Goal: Transaction & Acquisition: Obtain resource

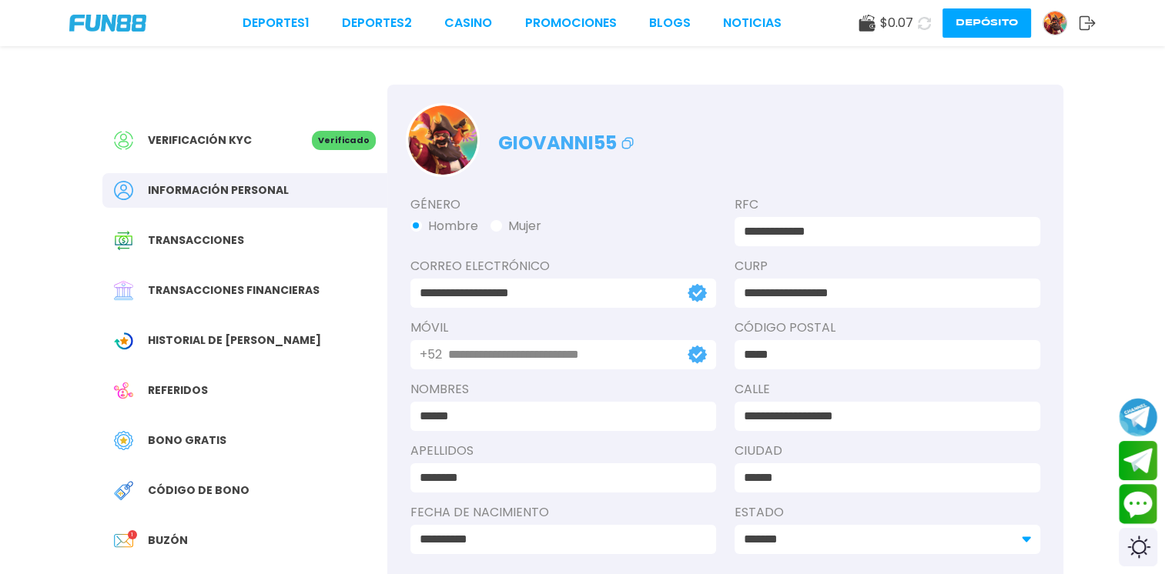
click at [160, 541] on span "Buzón" at bounding box center [168, 541] width 40 height 16
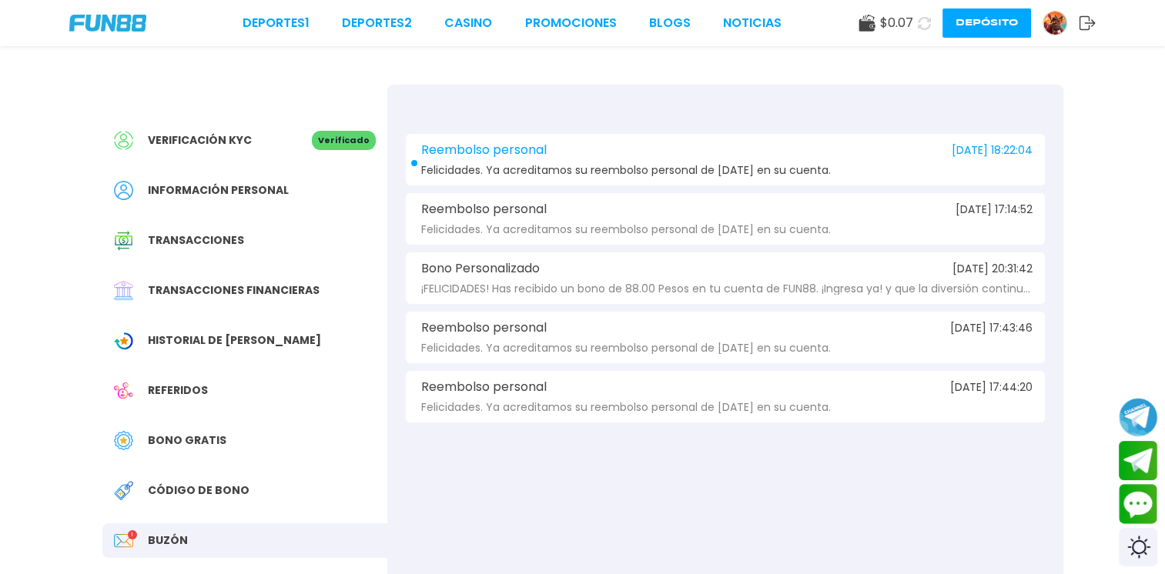
click at [588, 165] on span "Felicidades. Ya acreditamos su reembolso personal de [DATE] en su cuenta." at bounding box center [625, 171] width 409 height 12
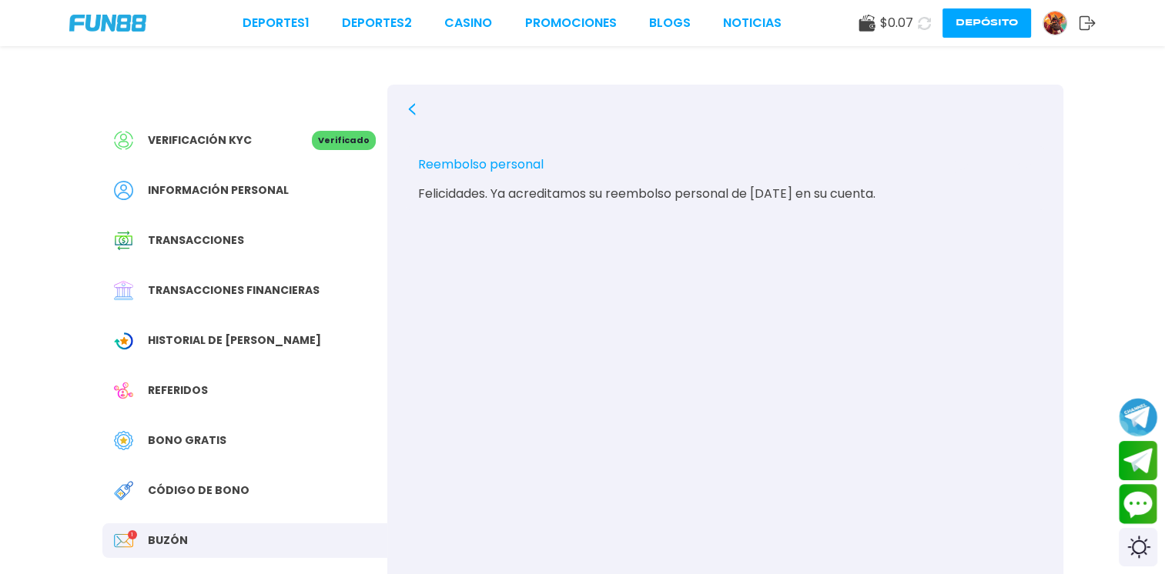
click at [181, 443] on span "Bono Gratis" at bounding box center [187, 441] width 79 height 16
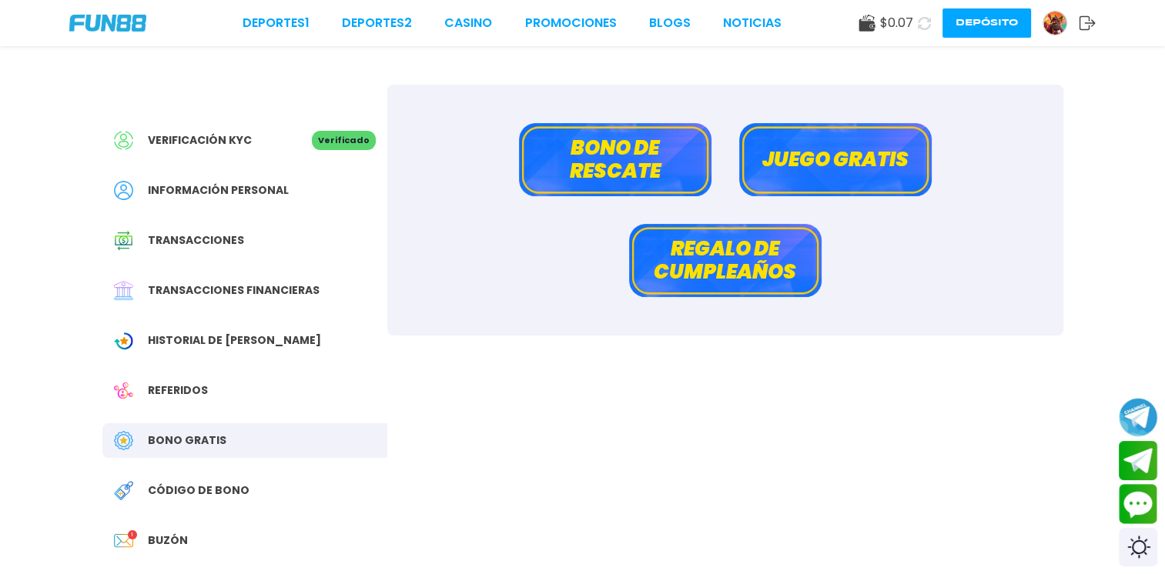
click at [663, 168] on button "Bono de rescate" at bounding box center [615, 159] width 192 height 73
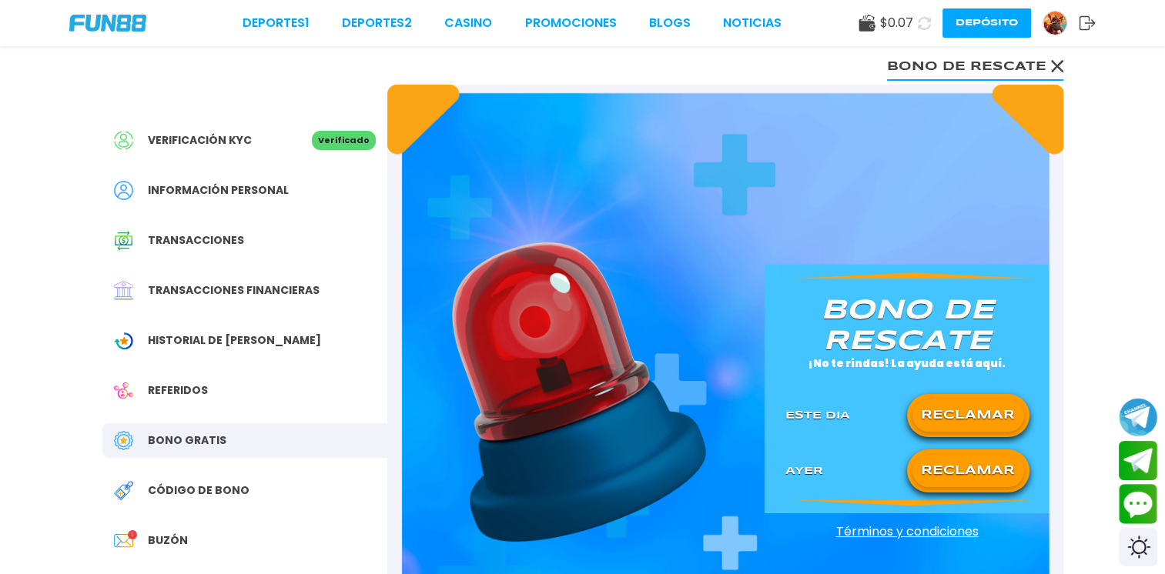
click at [968, 468] on button "RECLAMAR" at bounding box center [968, 471] width 112 height 32
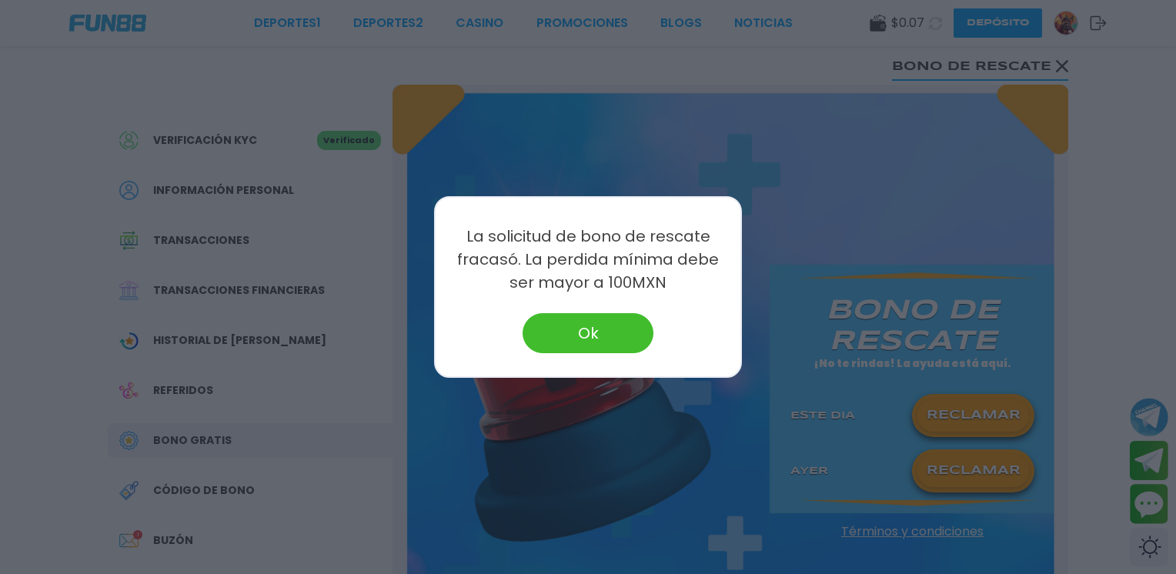
click at [616, 333] on button "Ok" at bounding box center [588, 333] width 131 height 40
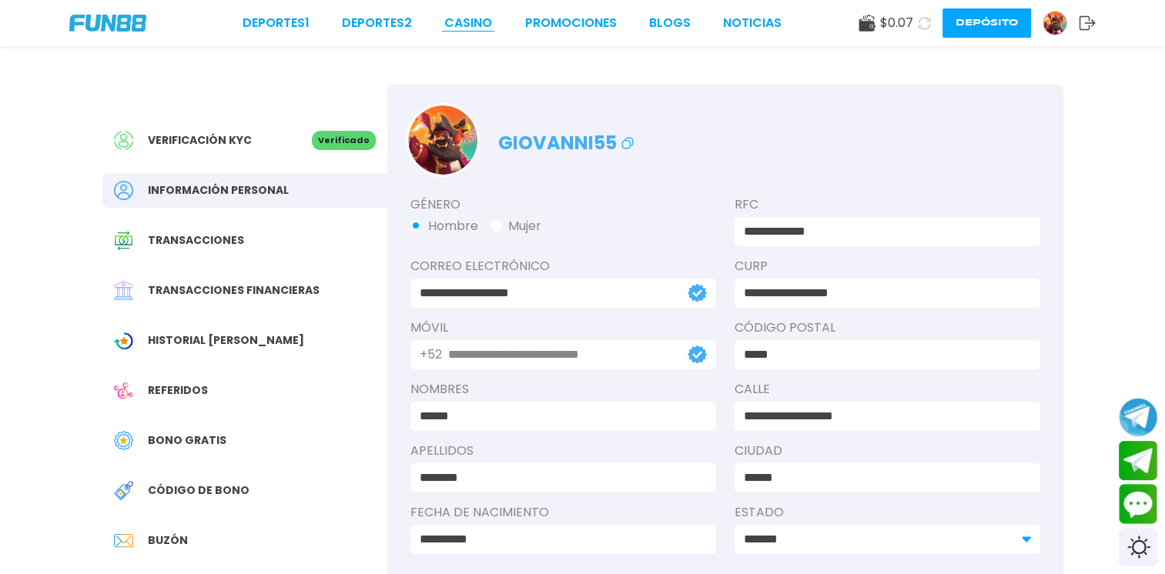
click at [462, 27] on link "CASINO" at bounding box center [468, 23] width 48 height 18
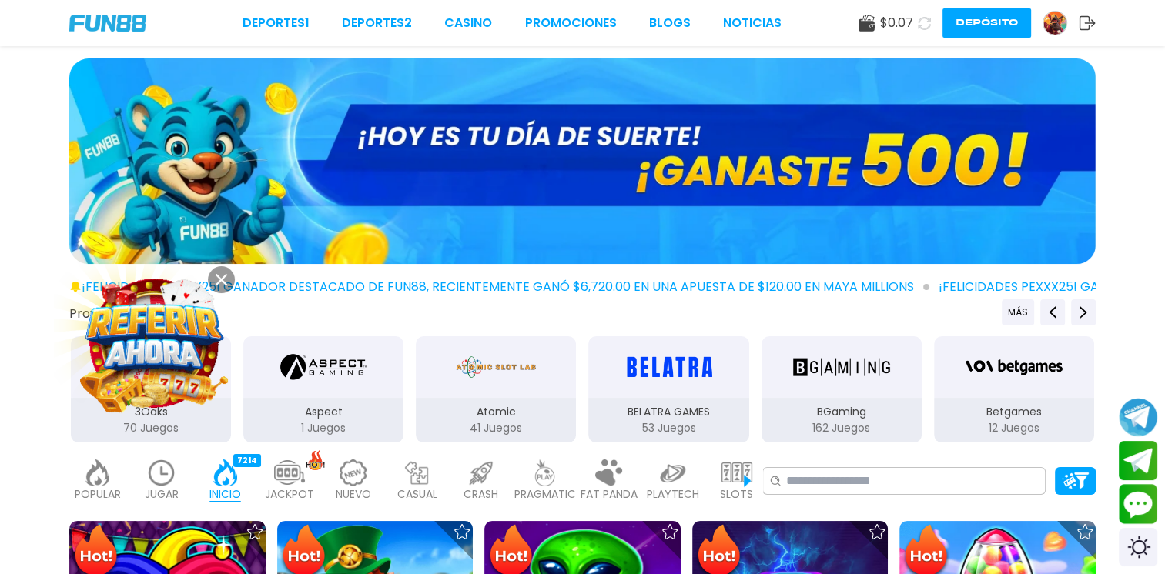
click at [727, 467] on img at bounding box center [736, 473] width 31 height 27
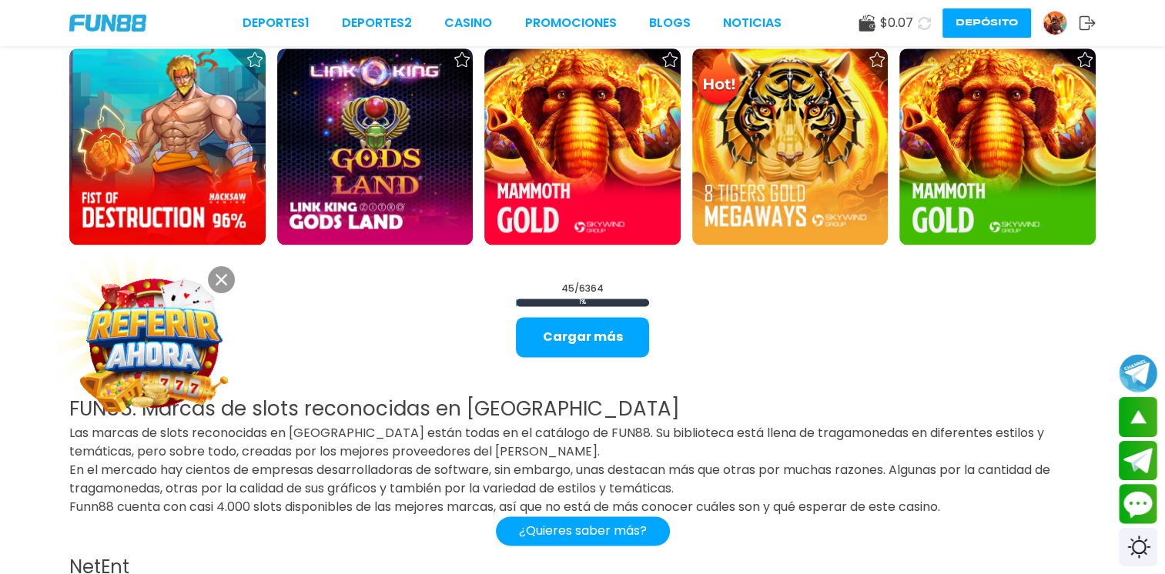
scroll to position [2143, 0]
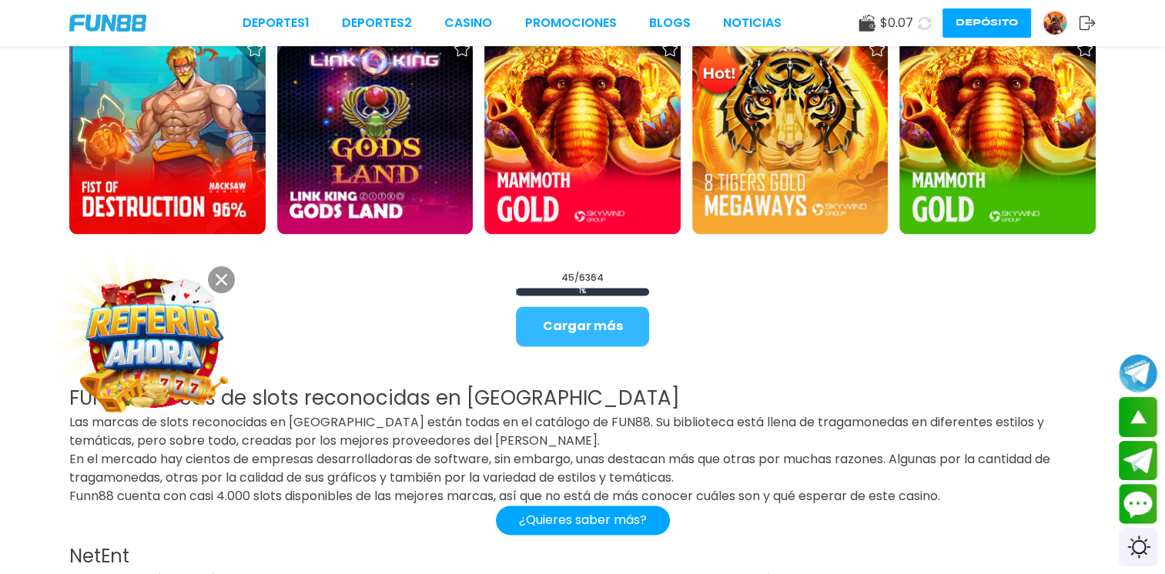
click at [625, 324] on button "Cargar más" at bounding box center [582, 326] width 133 height 40
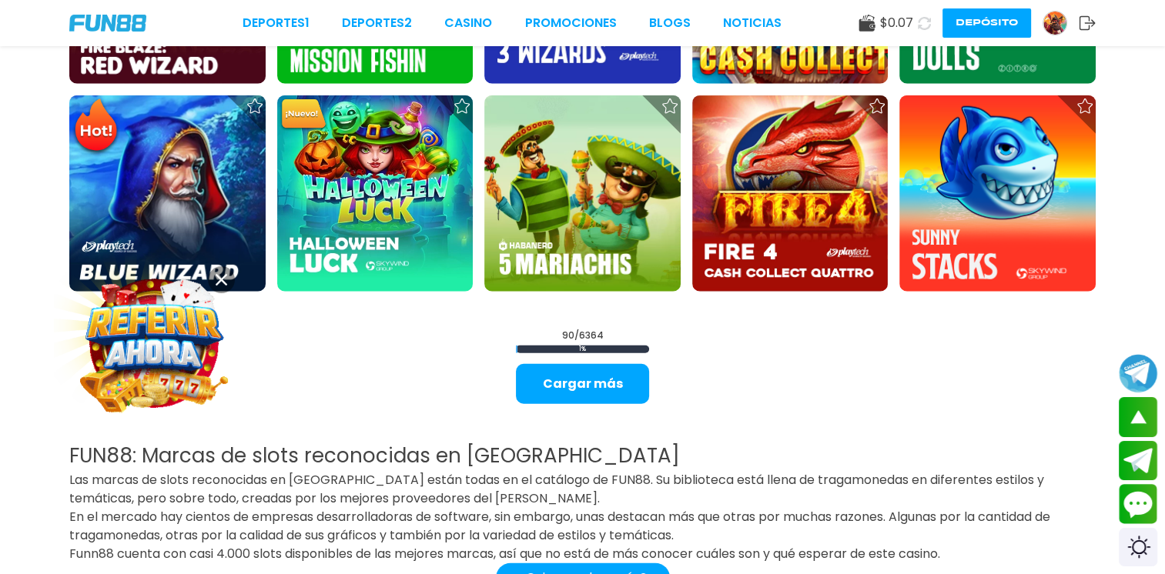
scroll to position [4036, 0]
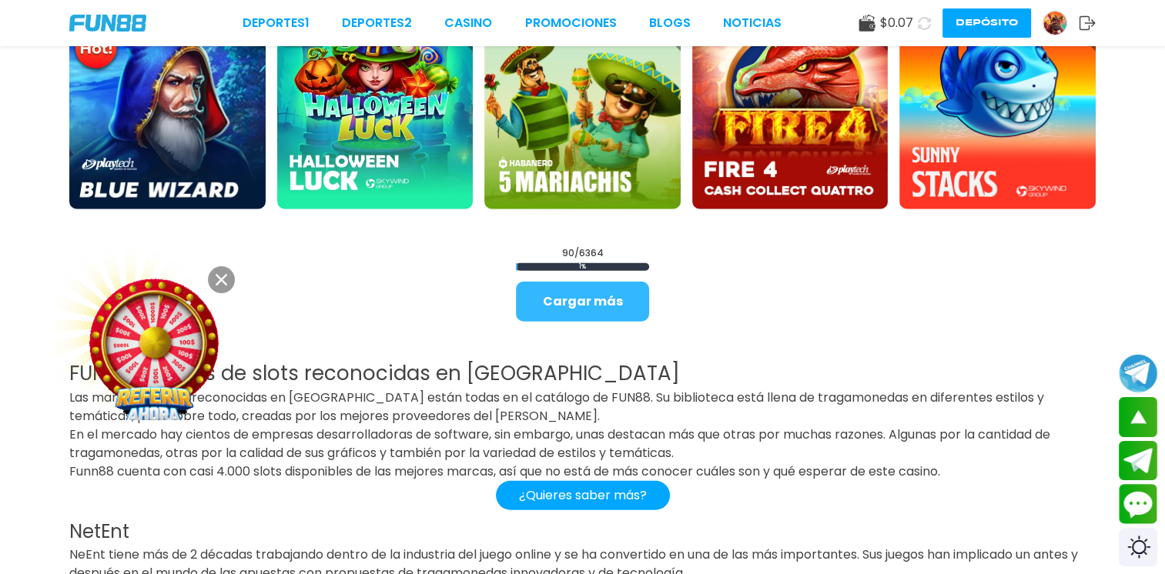
click at [559, 303] on button "Cargar más" at bounding box center [582, 302] width 133 height 40
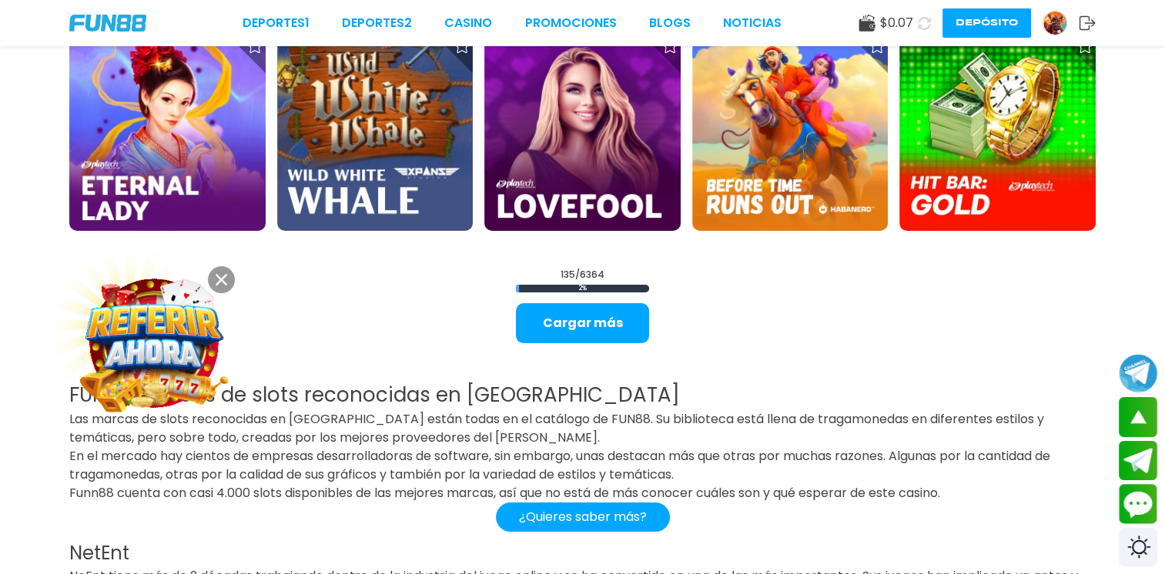
scroll to position [5933, 0]
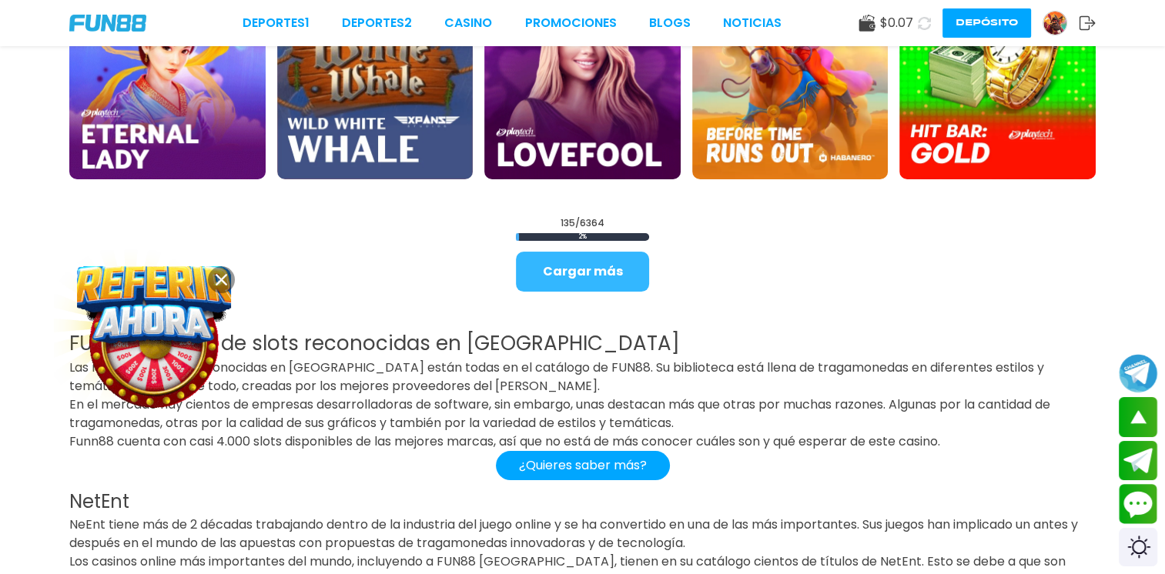
click at [599, 272] on button "Cargar más" at bounding box center [582, 272] width 133 height 40
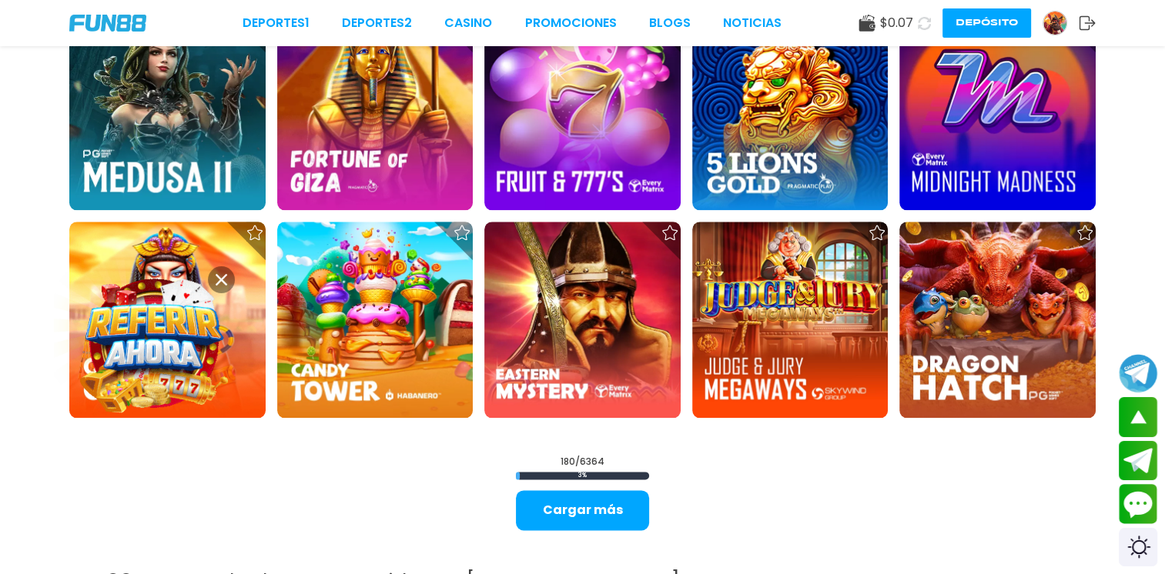
scroll to position [7573, 0]
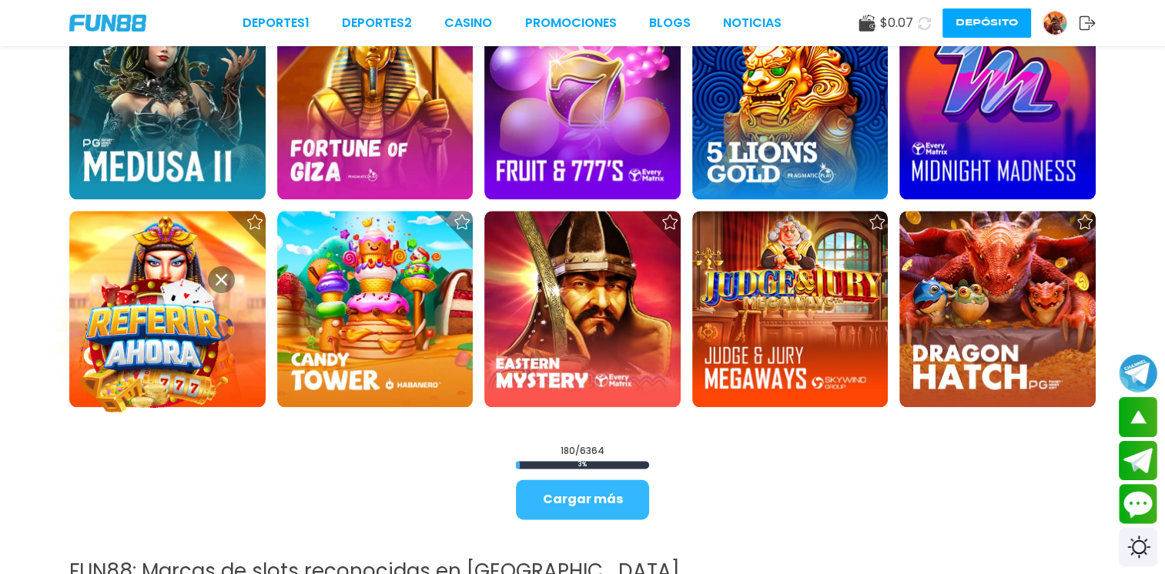
click at [615, 488] on button "Cargar más" at bounding box center [582, 500] width 133 height 40
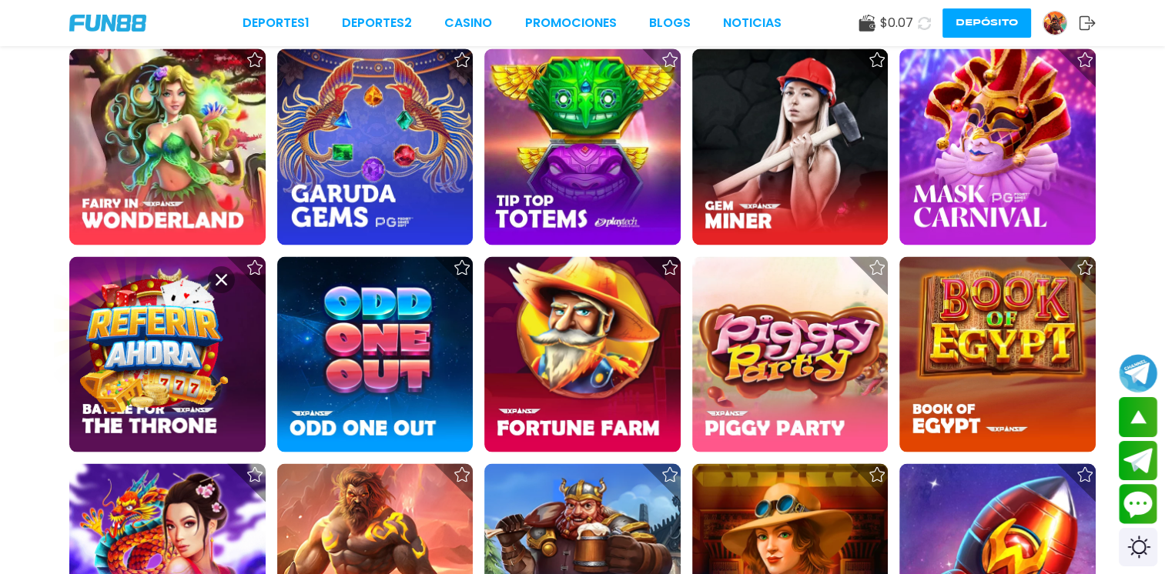
scroll to position [8906, 0]
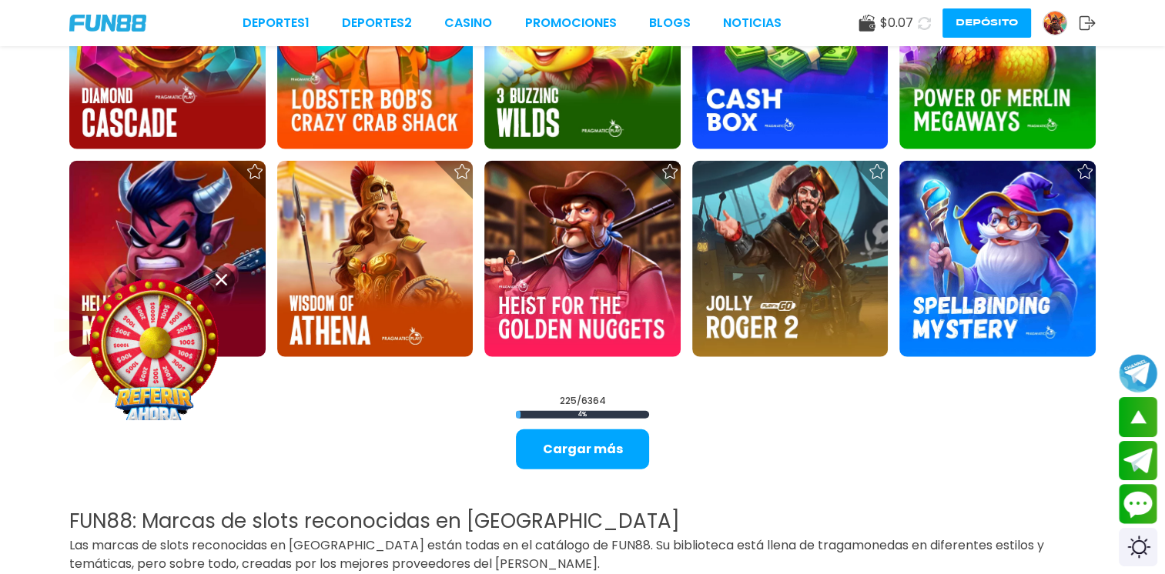
scroll to position [9614, 0]
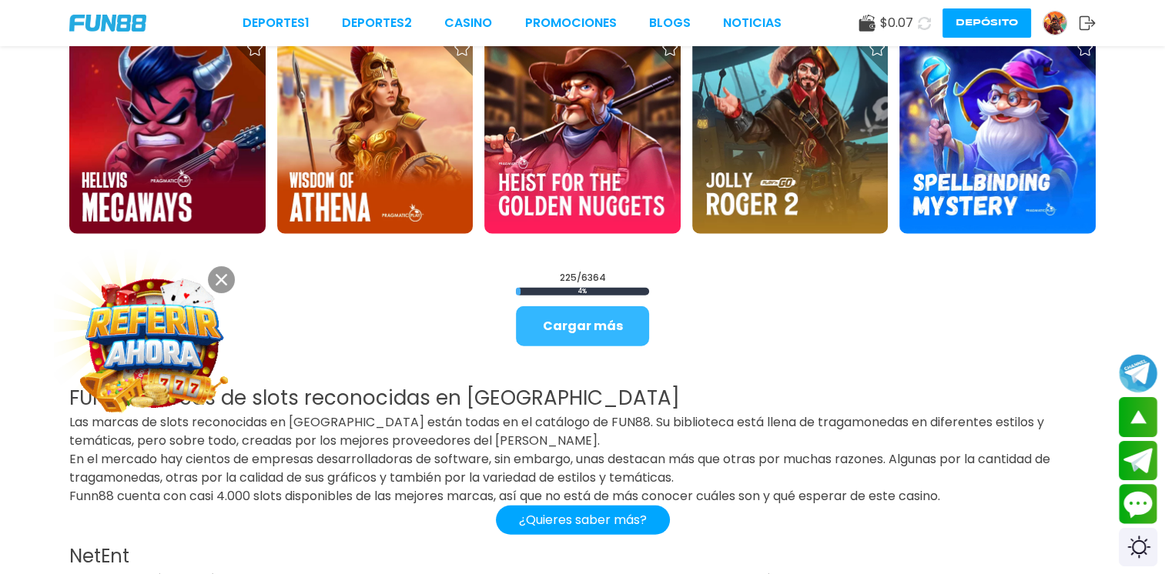
click at [572, 319] on button "Cargar más" at bounding box center [582, 326] width 133 height 40
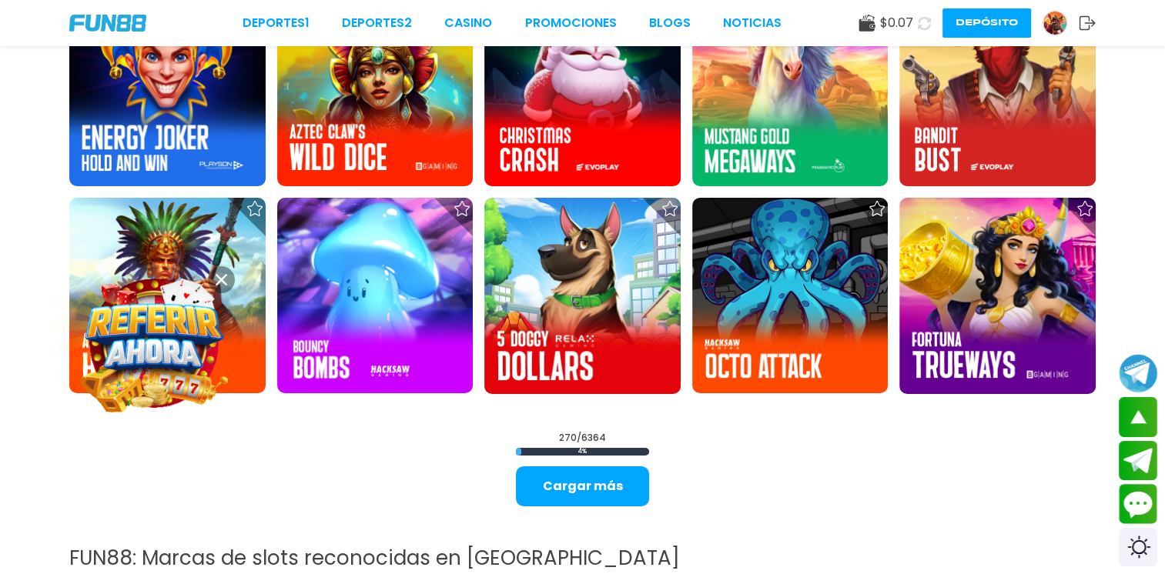
scroll to position [11355, 0]
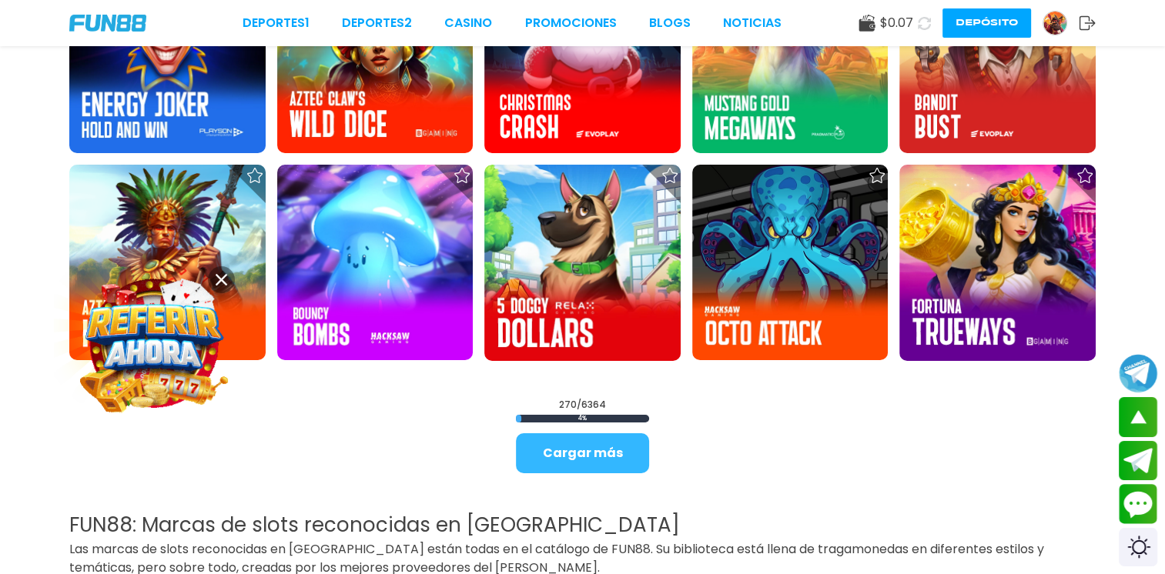
click at [627, 454] on button "Cargar más" at bounding box center [582, 453] width 133 height 40
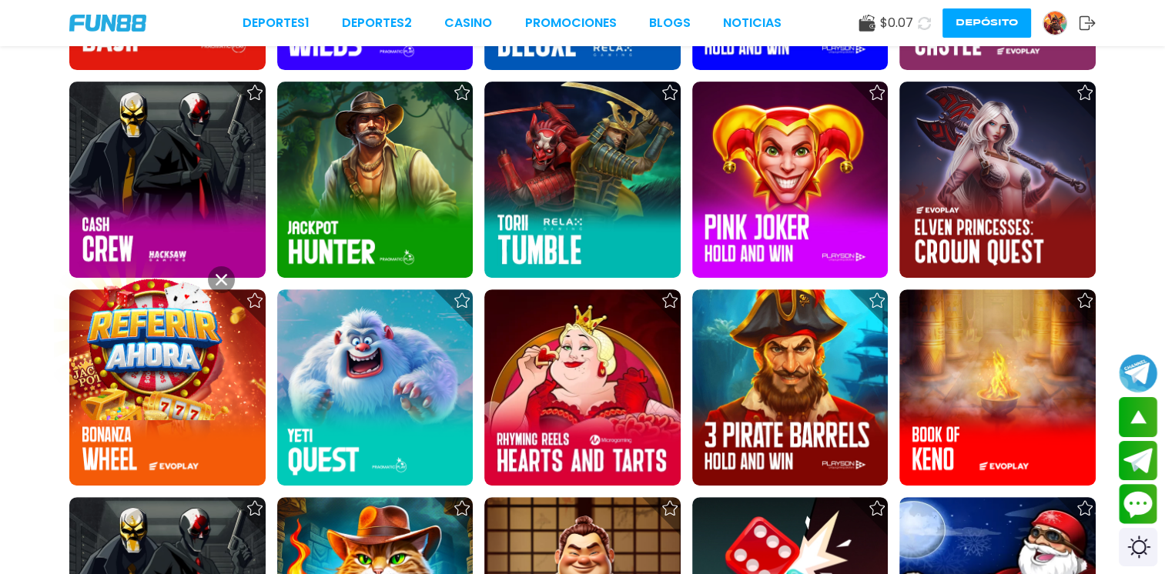
scroll to position [13273, 0]
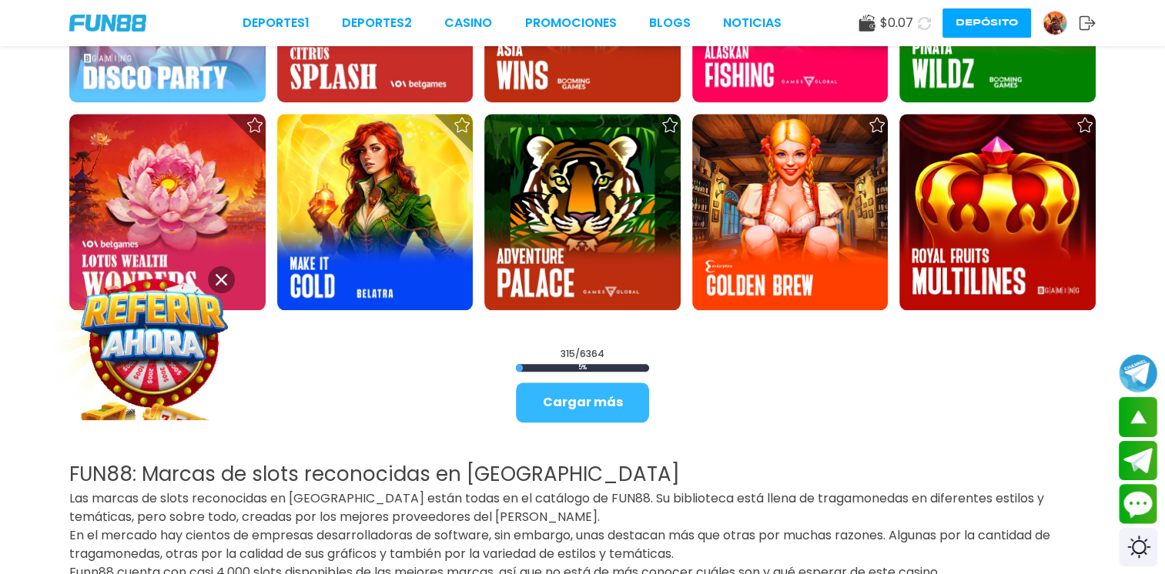
click at [620, 394] on button "Cargar más" at bounding box center [582, 403] width 133 height 40
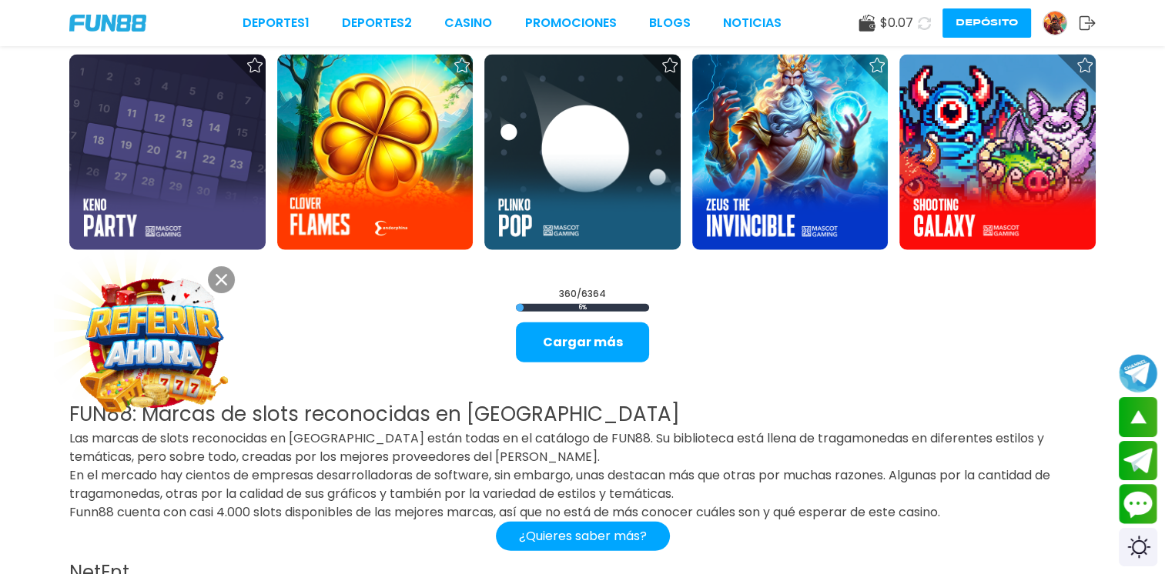
scroll to position [15231, 0]
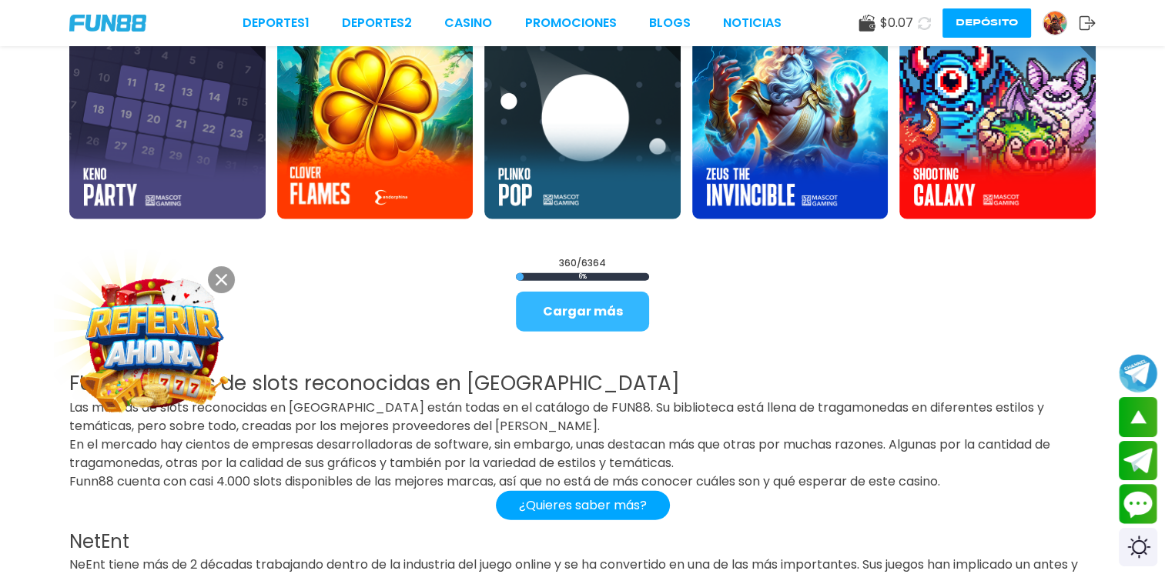
click at [613, 302] on button "Cargar más" at bounding box center [582, 312] width 133 height 40
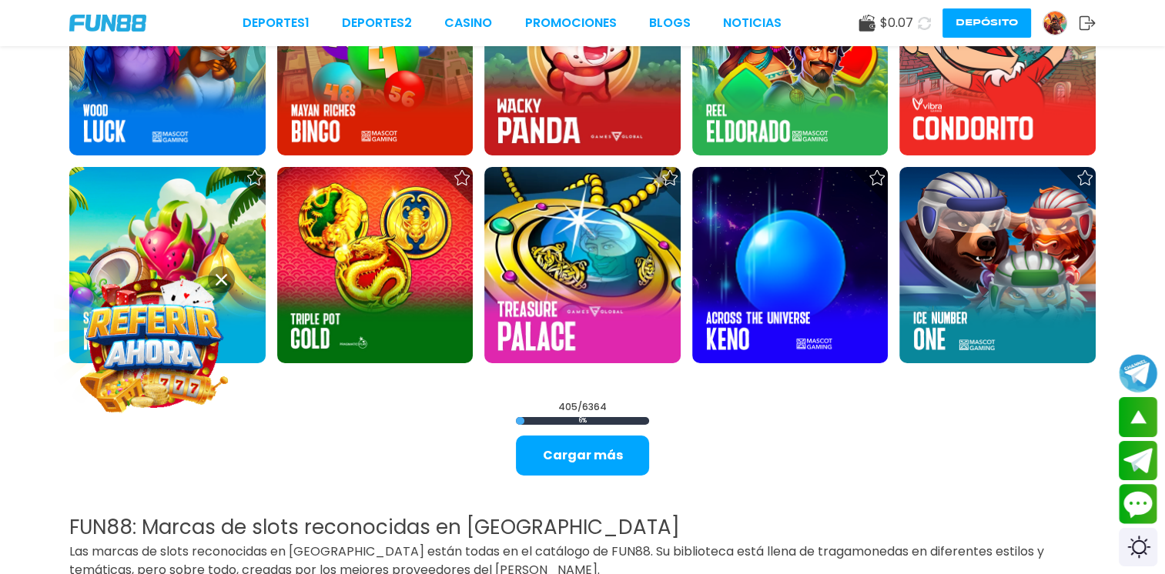
scroll to position [16965, 0]
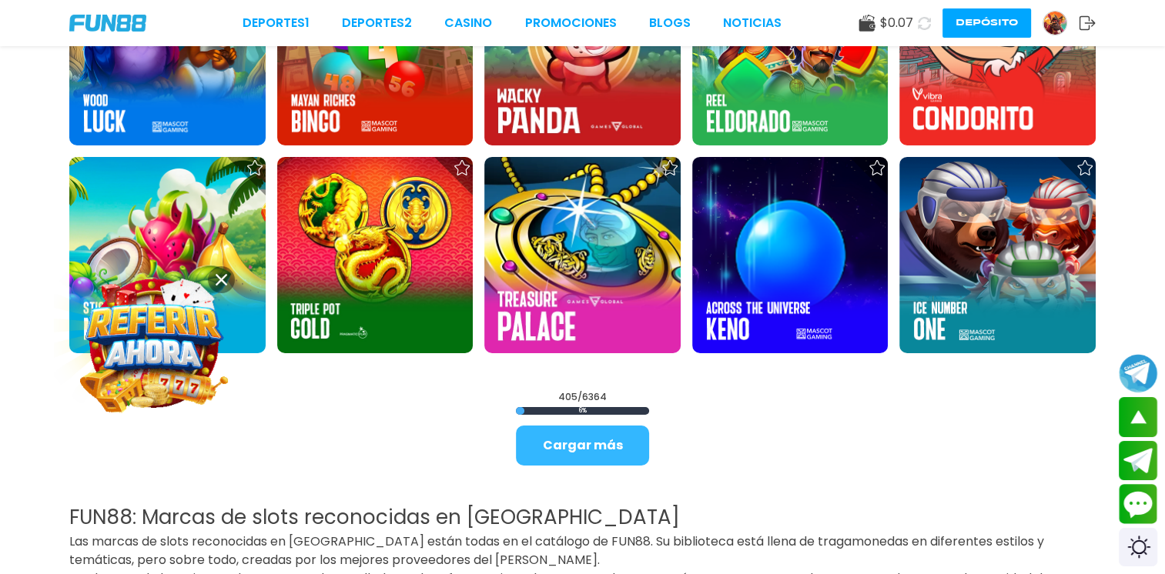
click at [606, 446] on button "Cargar más" at bounding box center [582, 446] width 133 height 40
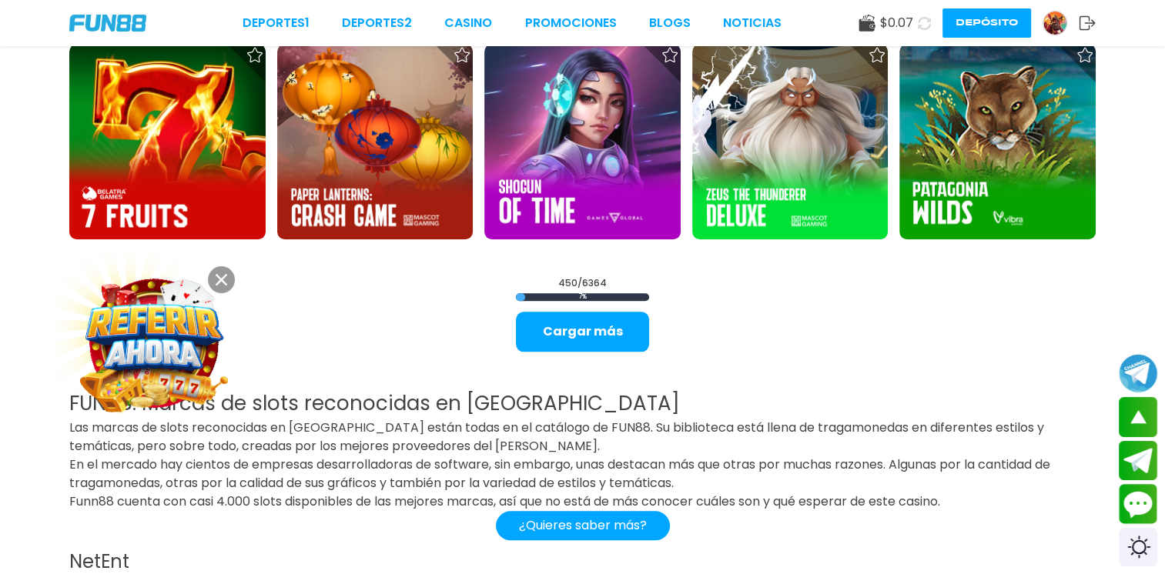
scroll to position [18966, 0]
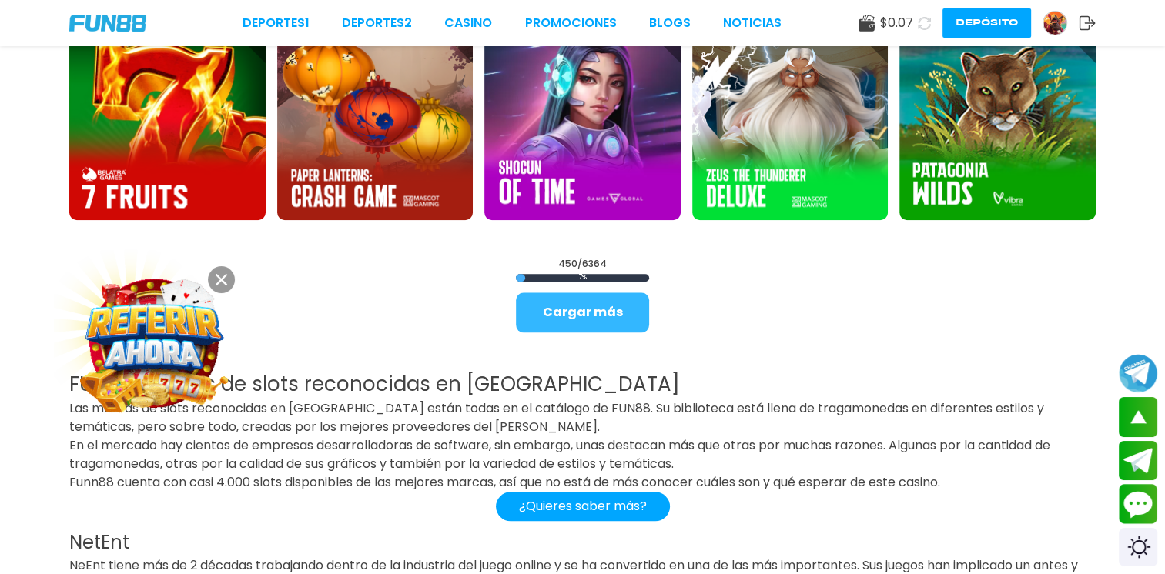
click at [617, 308] on button "Cargar más" at bounding box center [582, 312] width 133 height 40
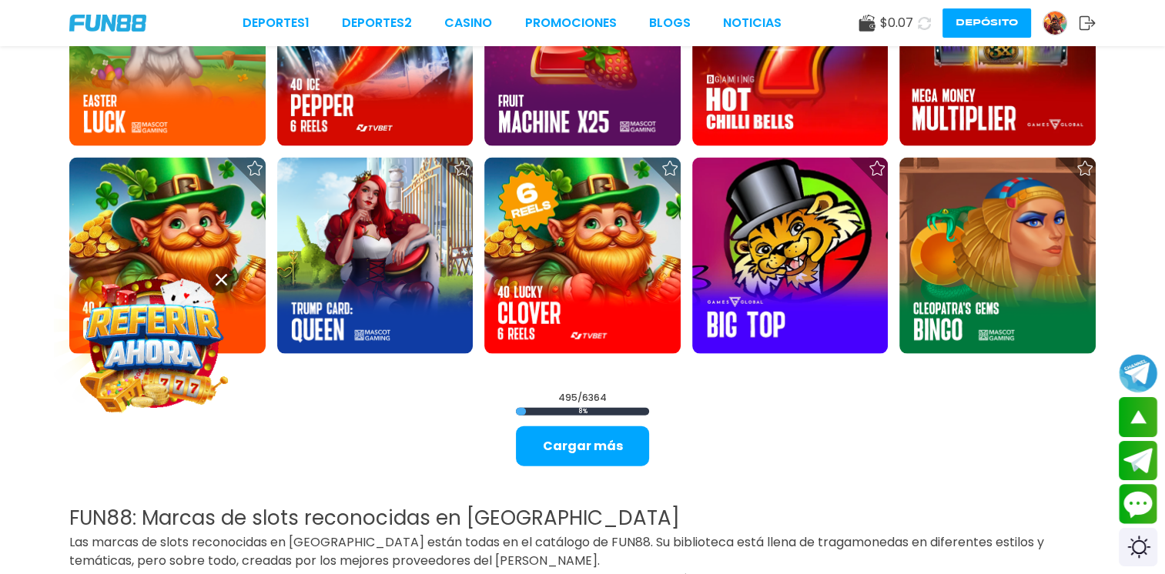
scroll to position [20708, 0]
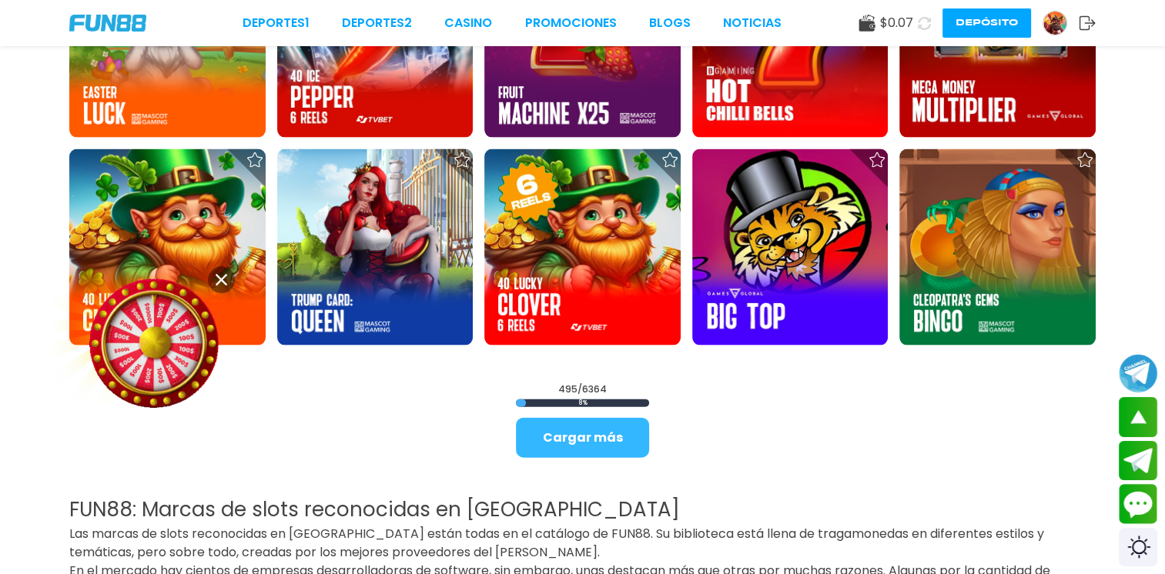
click at [610, 429] on button "Cargar más" at bounding box center [582, 438] width 133 height 40
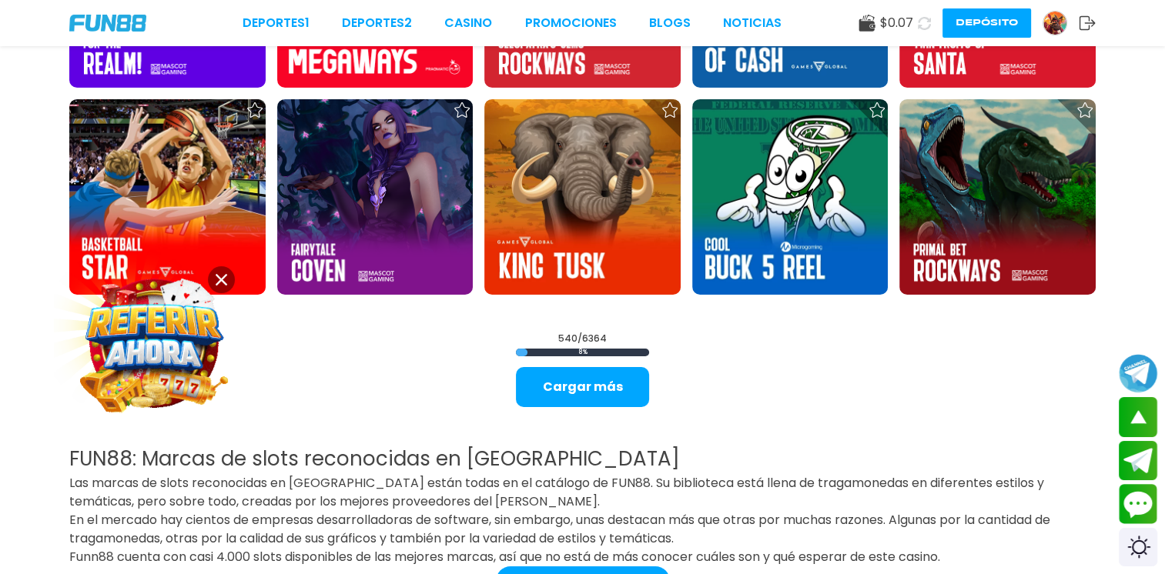
scroll to position [22667, 0]
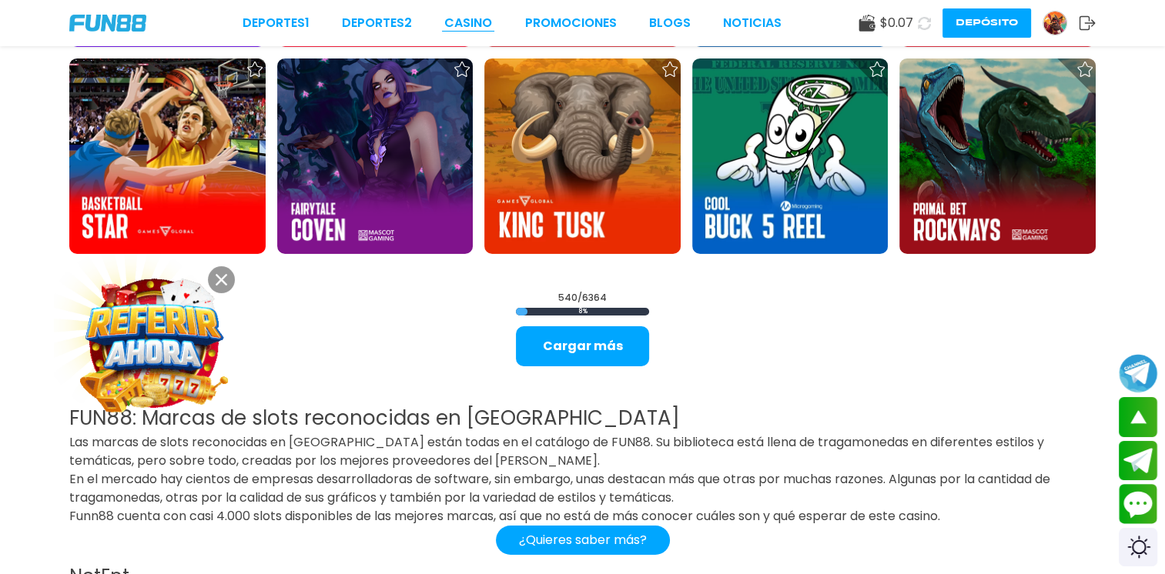
click at [467, 24] on link "CASINO" at bounding box center [468, 23] width 48 height 18
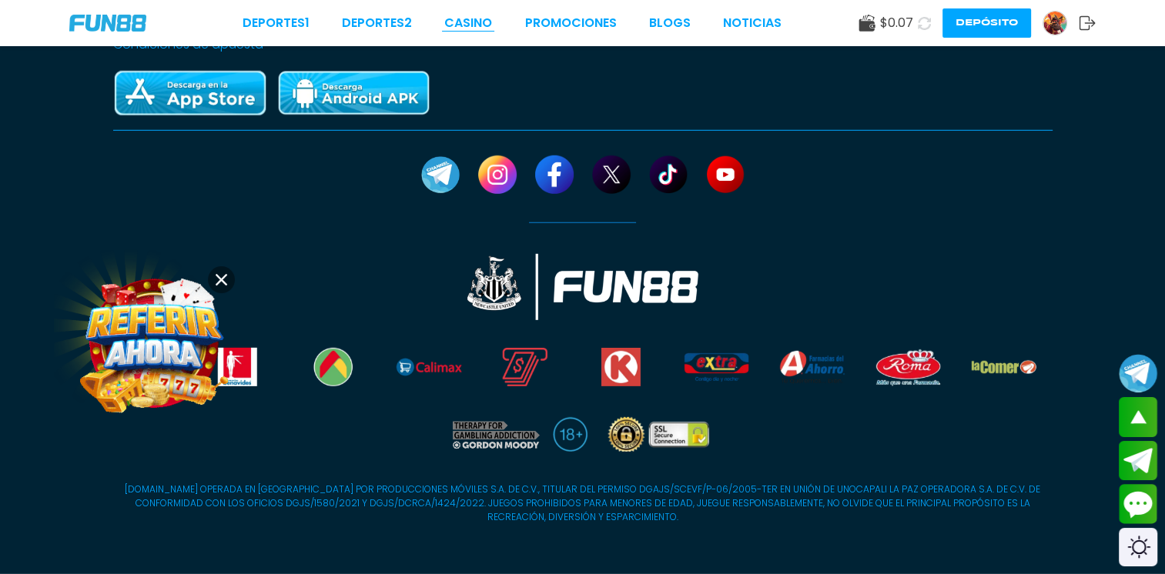
scroll to position [2127, 0]
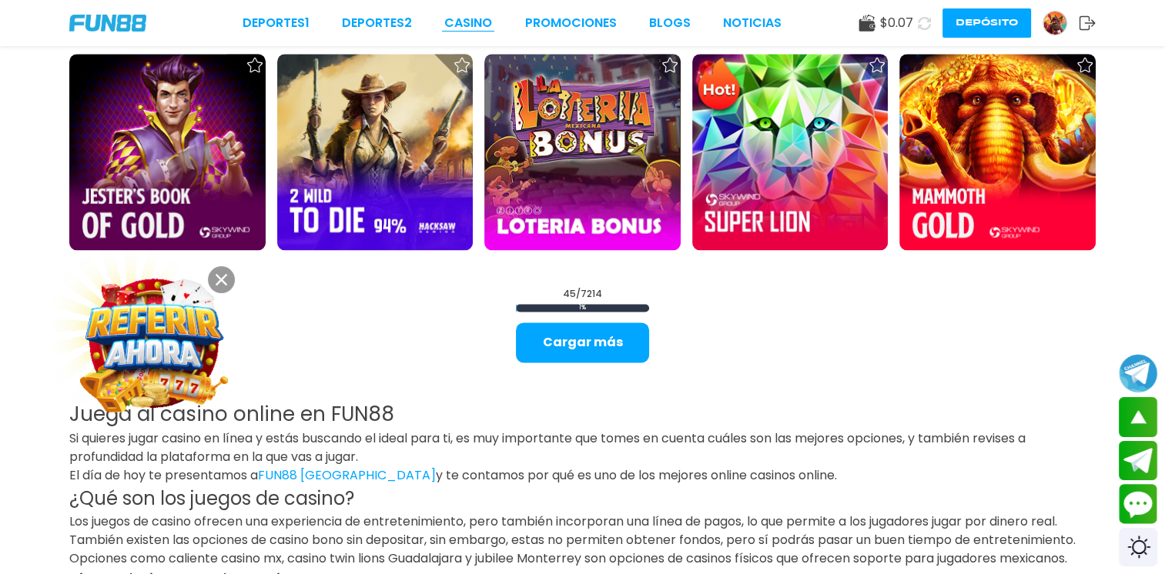
click at [474, 22] on link "CASINO" at bounding box center [468, 23] width 48 height 18
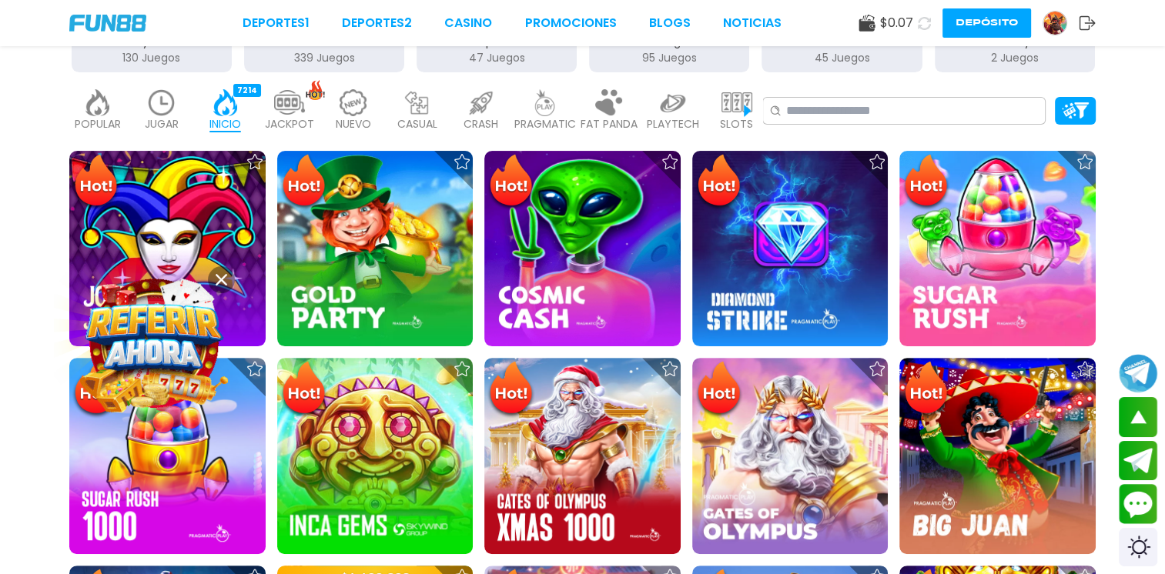
scroll to position [391, 0]
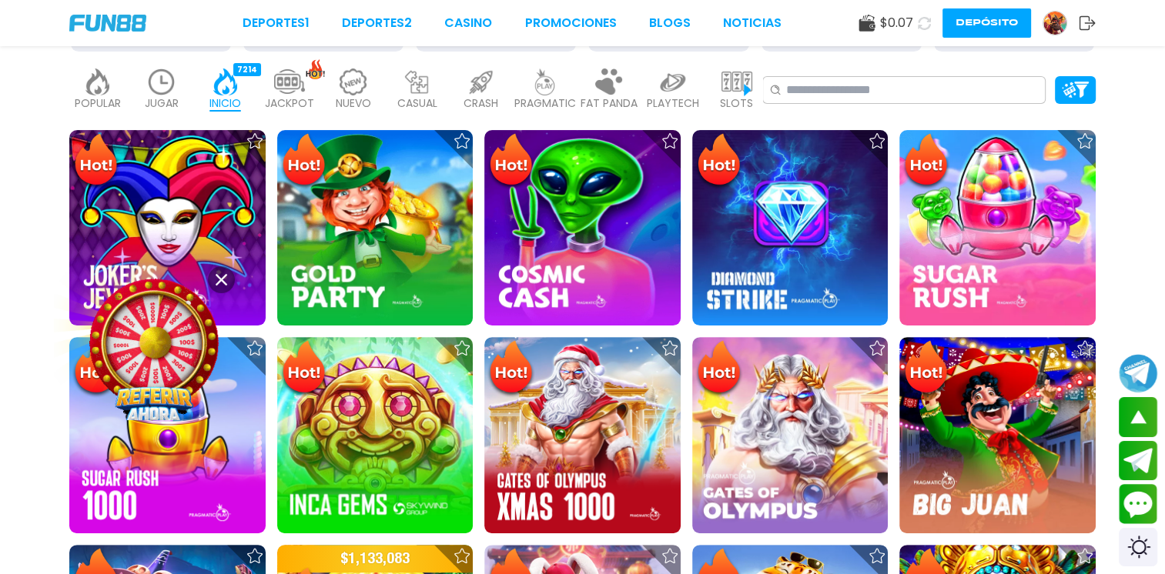
click at [724, 83] on img at bounding box center [736, 82] width 31 height 27
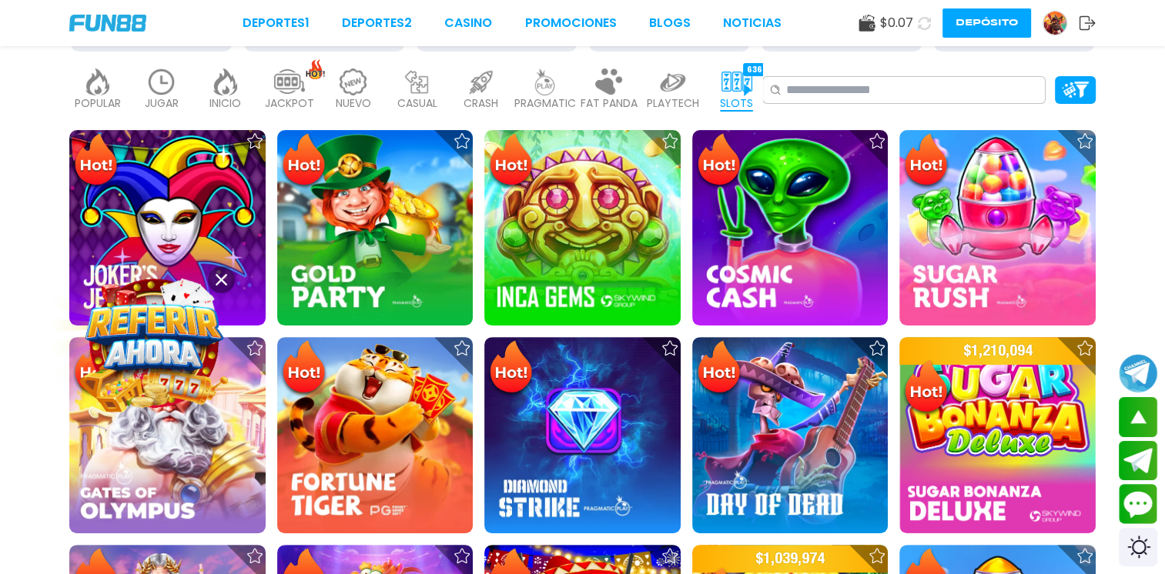
click at [726, 80] on img at bounding box center [736, 82] width 31 height 27
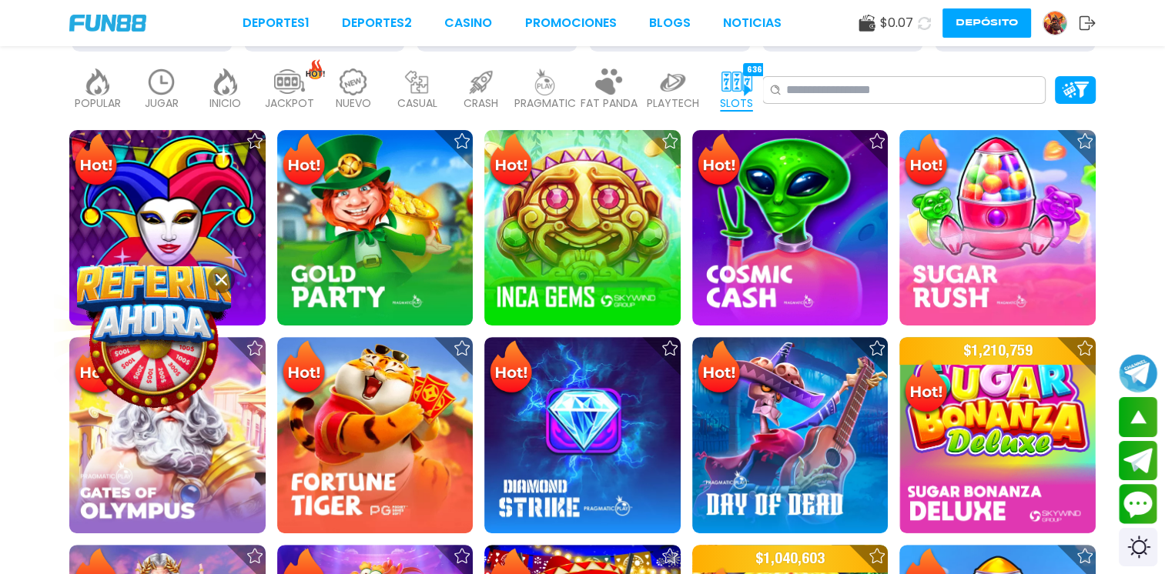
click at [727, 81] on img at bounding box center [736, 82] width 31 height 27
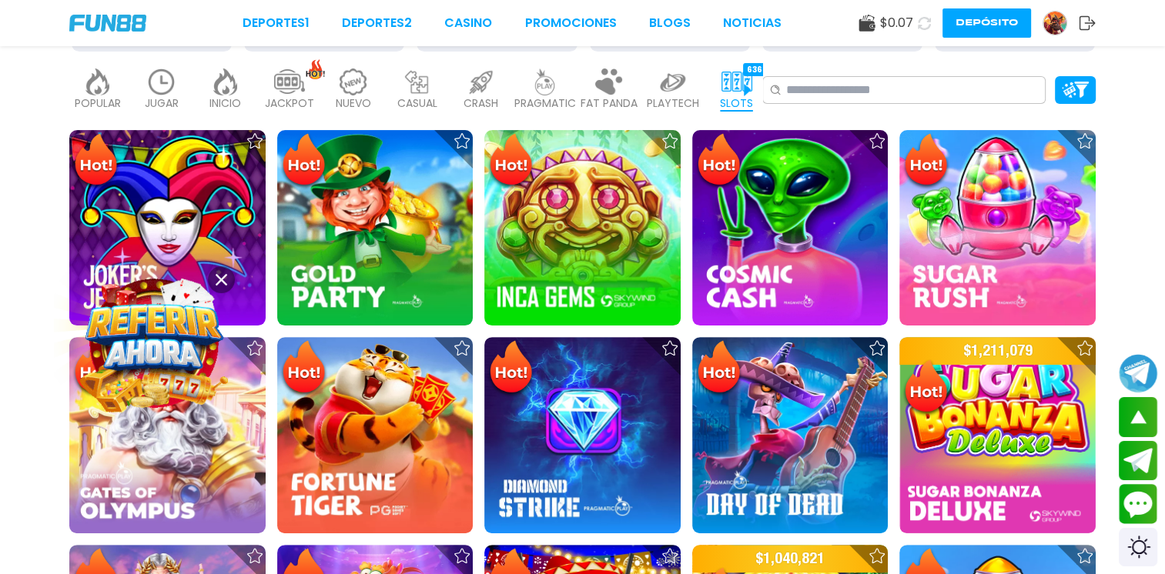
click at [727, 81] on img at bounding box center [736, 82] width 31 height 27
click at [730, 80] on img at bounding box center [736, 82] width 31 height 27
click at [296, 73] on img at bounding box center [289, 82] width 31 height 27
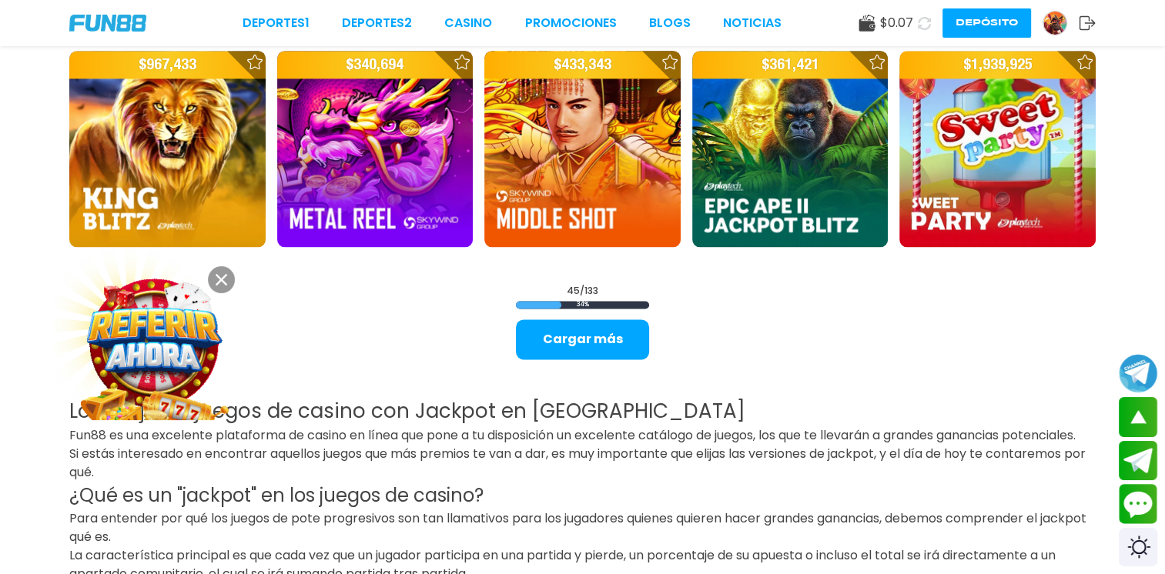
scroll to position [2134, 0]
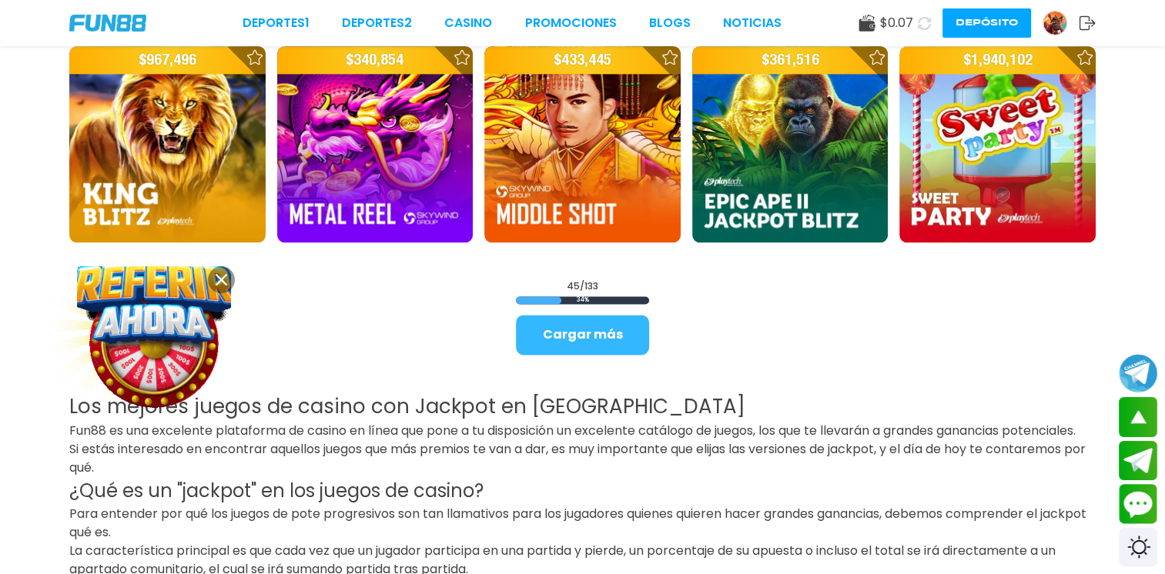
click at [611, 330] on button "Cargar más" at bounding box center [582, 335] width 133 height 40
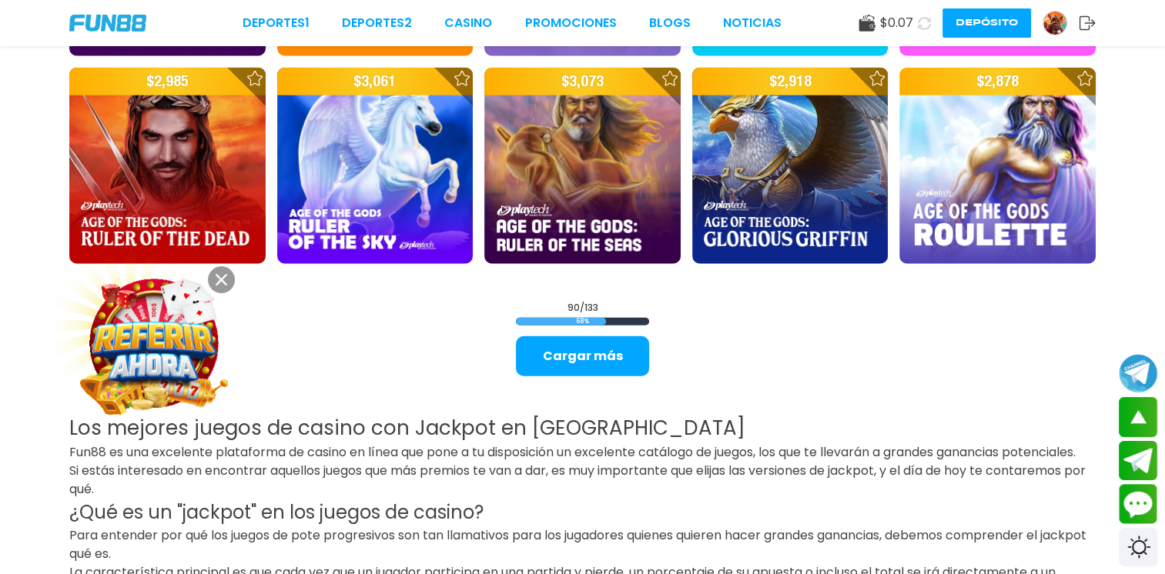
scroll to position [4073, 0]
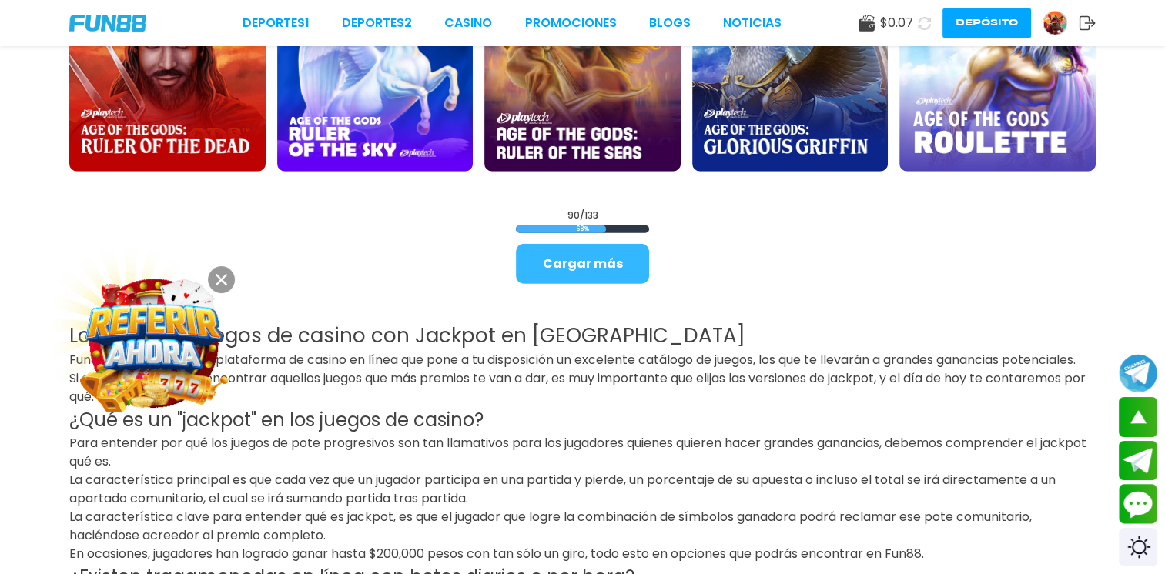
click at [616, 259] on button "Cargar más" at bounding box center [582, 264] width 133 height 40
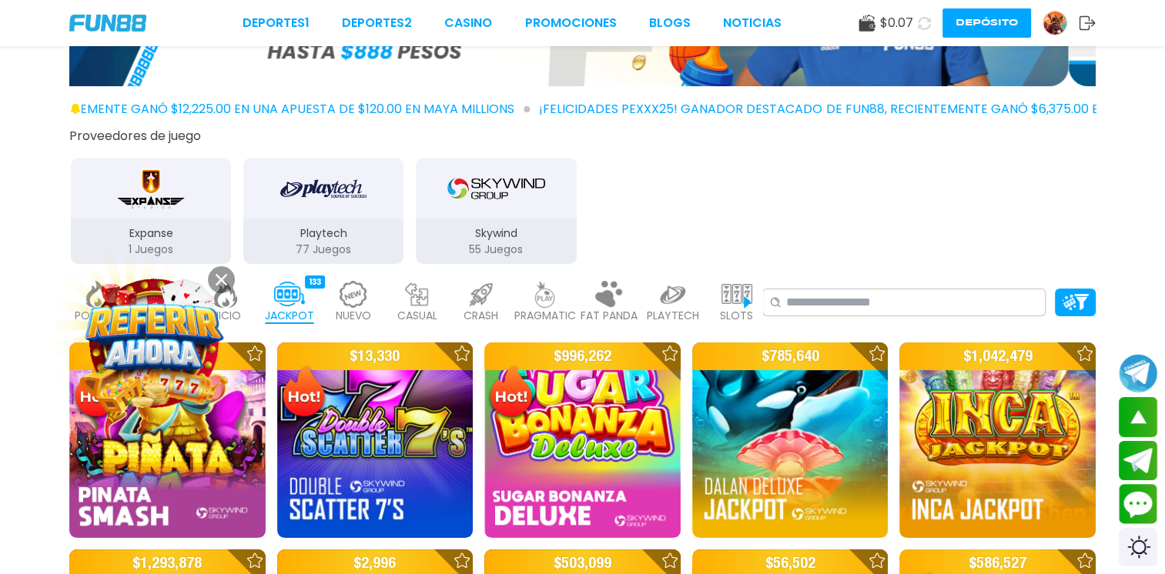
scroll to position [0, 0]
